Goal: Task Accomplishment & Management: Complete application form

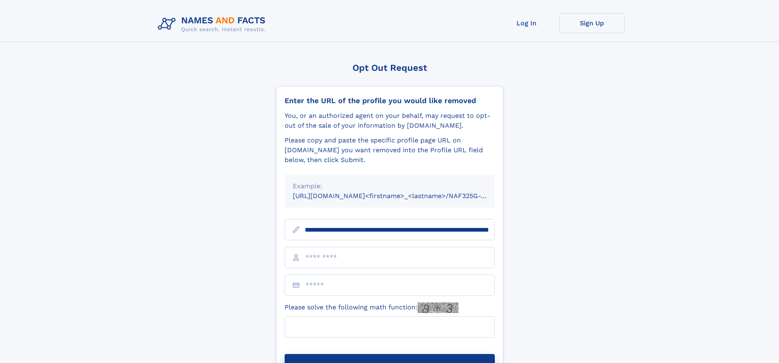
scroll to position [0, 107]
type input "**********"
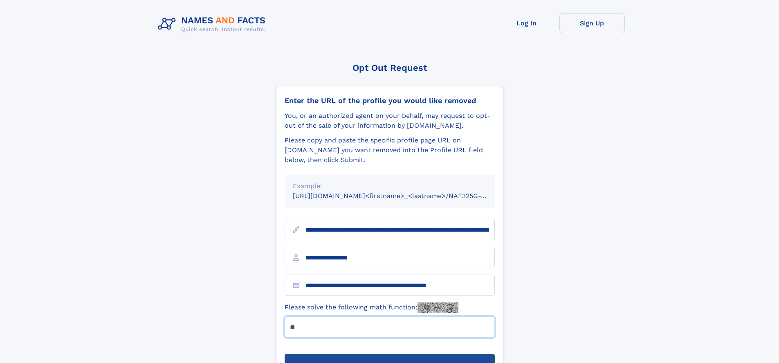
type input "**"
click at [389, 354] on button "Submit Opt Out Request" at bounding box center [390, 367] width 210 height 26
